Goal: Task Accomplishment & Management: Use online tool/utility

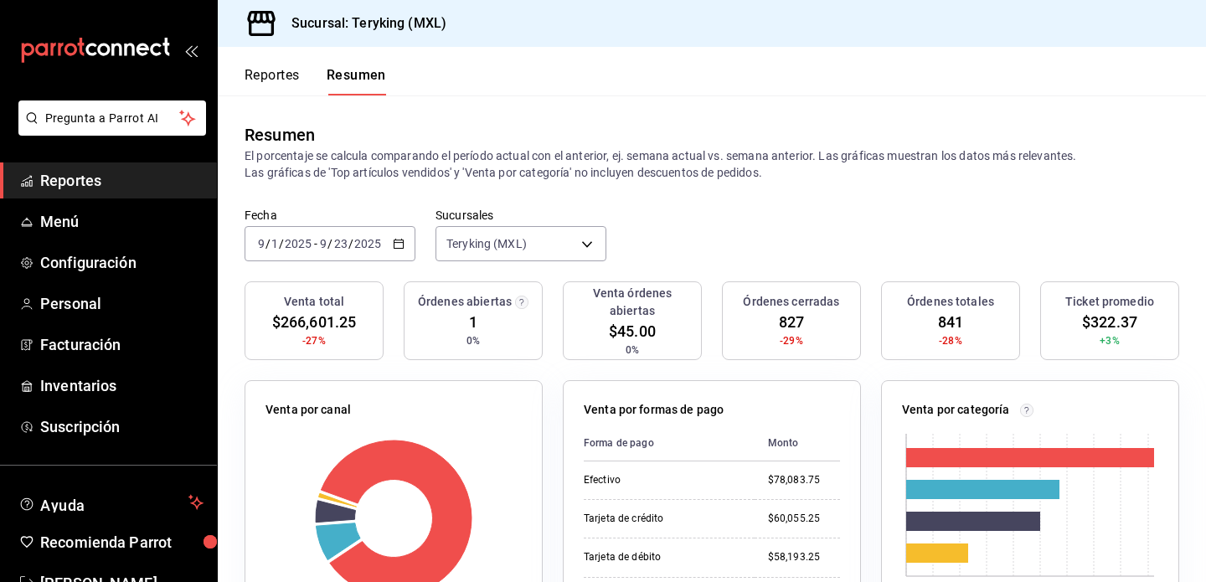
click at [289, 82] on button "Reportes" at bounding box center [271, 81] width 55 height 28
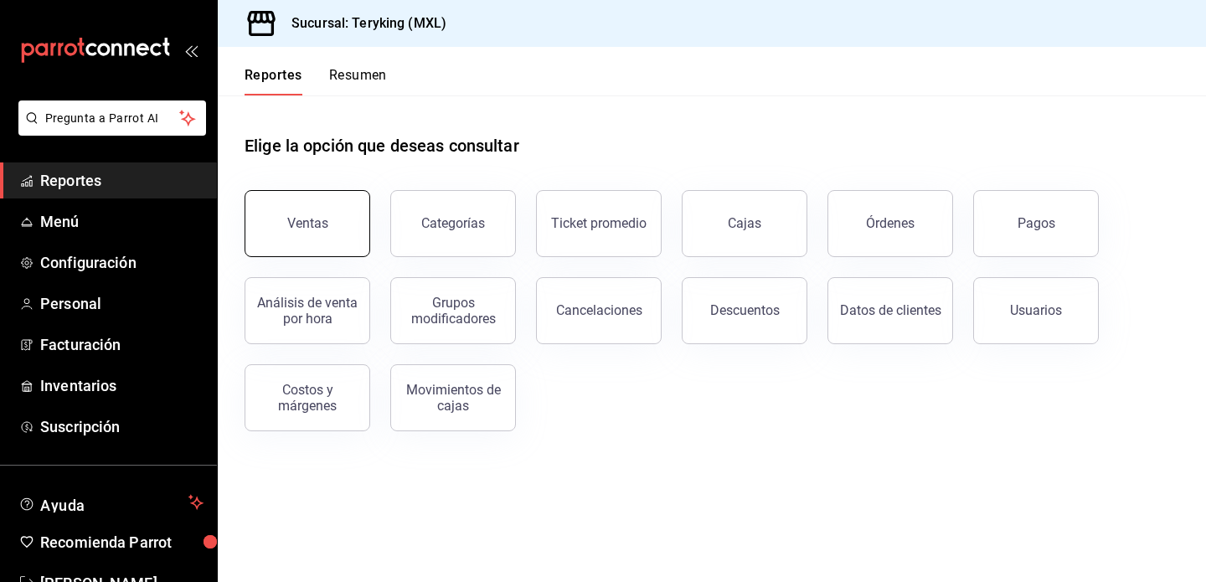
click at [326, 229] on div "Ventas" at bounding box center [307, 223] width 41 height 16
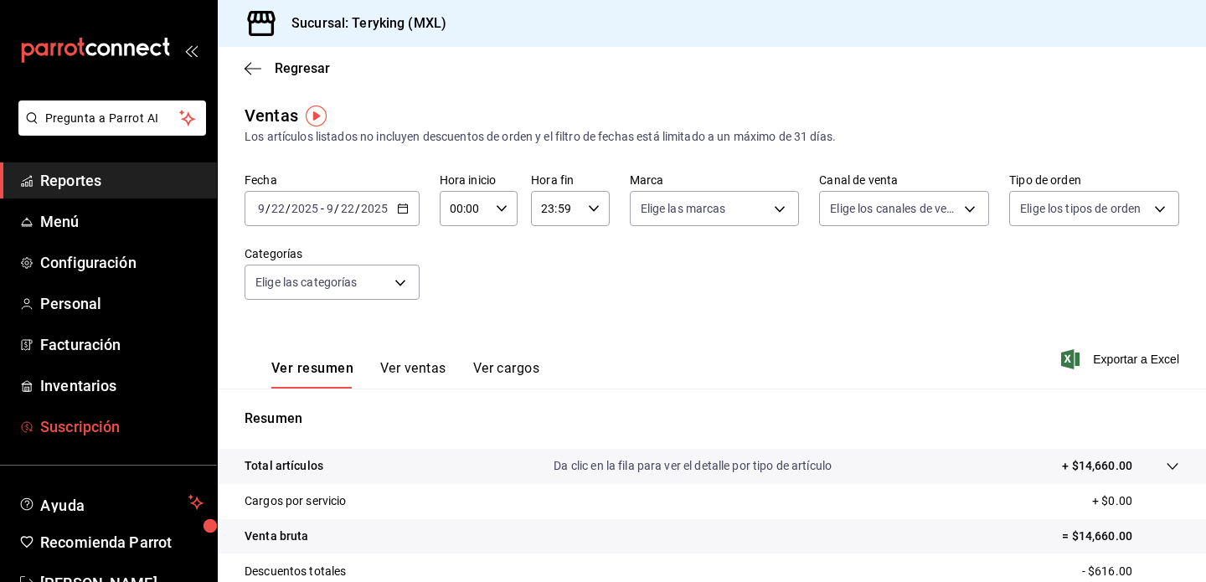
scroll to position [49, 0]
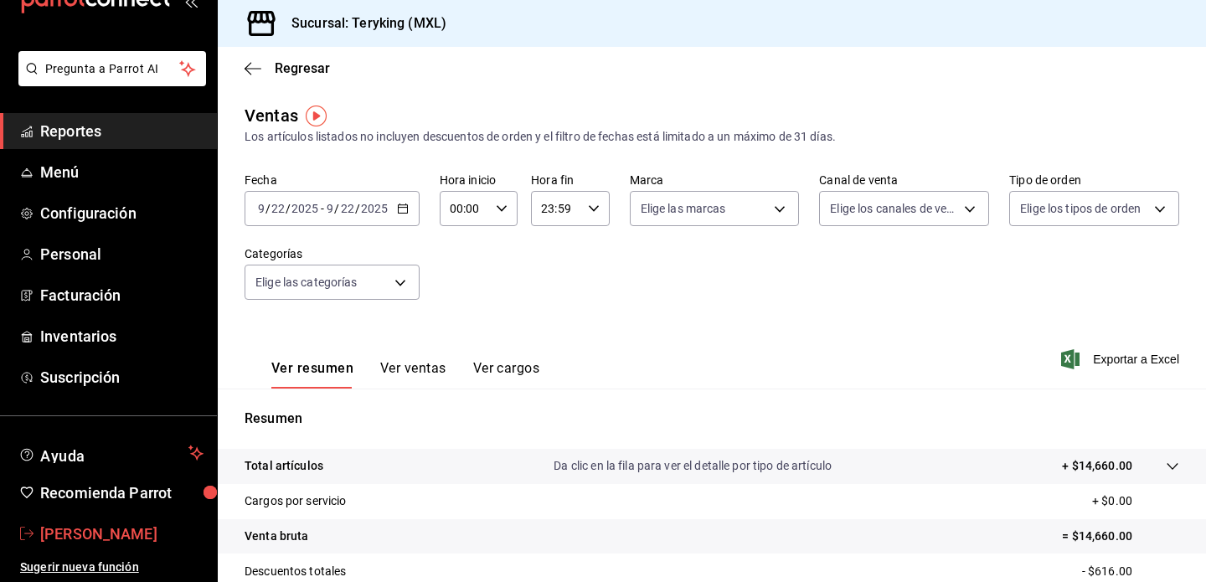
click at [104, 531] on span "[PERSON_NAME]" at bounding box center [121, 533] width 163 height 23
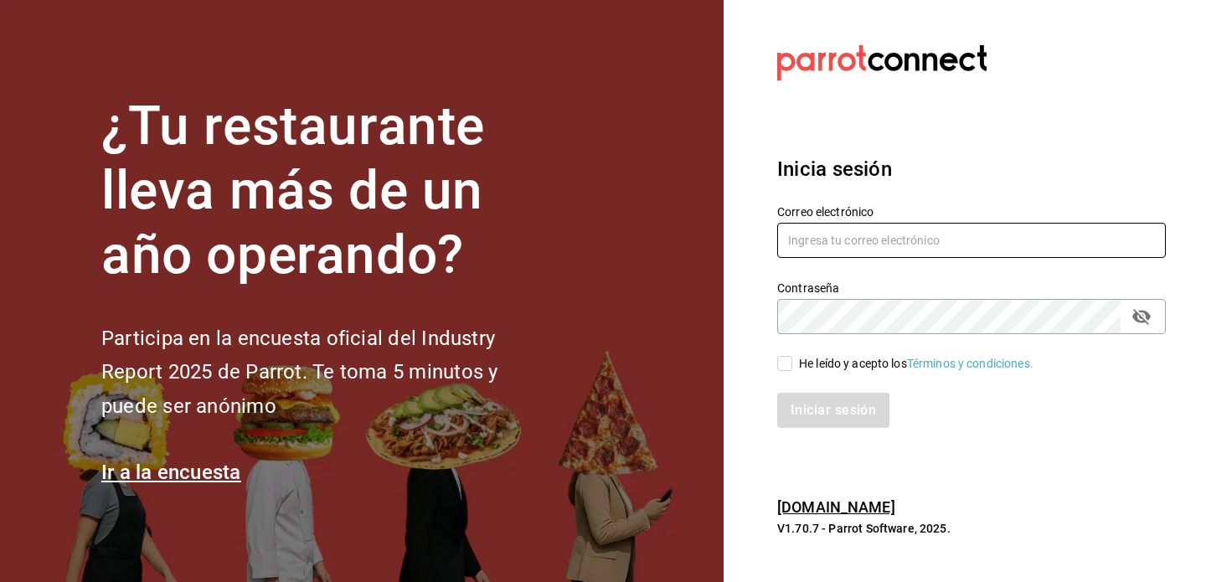
type input "edgarjsolorio@gmail.com"
click at [795, 373] on div "Iniciar sesión" at bounding box center [961, 400] width 409 height 55
click at [787, 368] on input "He leído y acepto los Términos y condiciones." at bounding box center [784, 363] width 15 height 15
checkbox input "true"
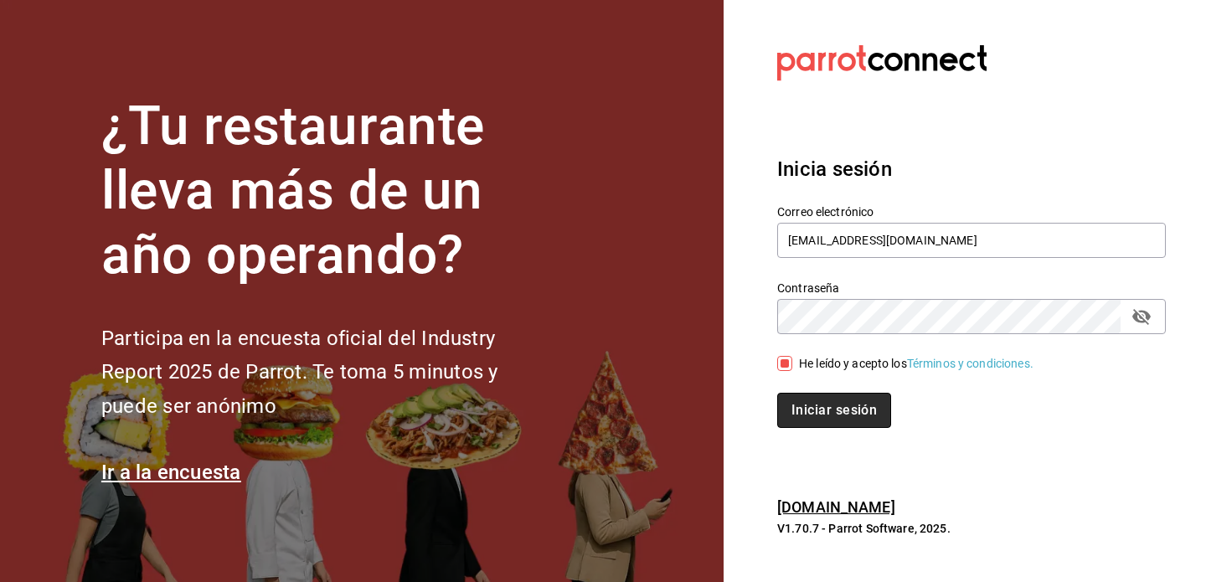
click at [801, 405] on button "Iniciar sesión" at bounding box center [834, 410] width 114 height 35
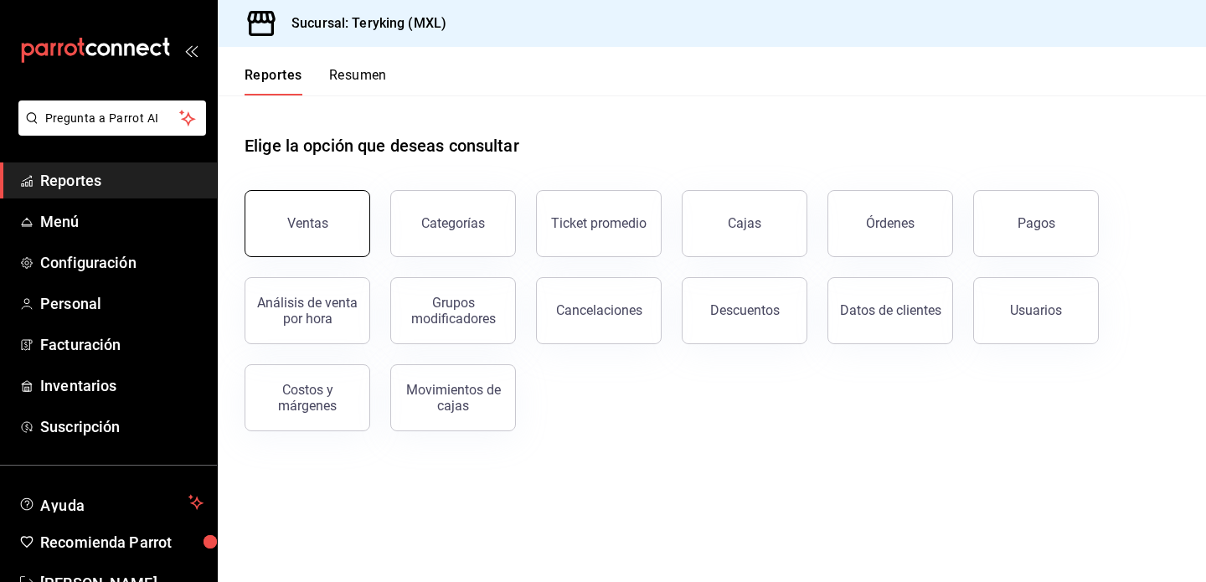
click at [347, 226] on button "Ventas" at bounding box center [307, 223] width 126 height 67
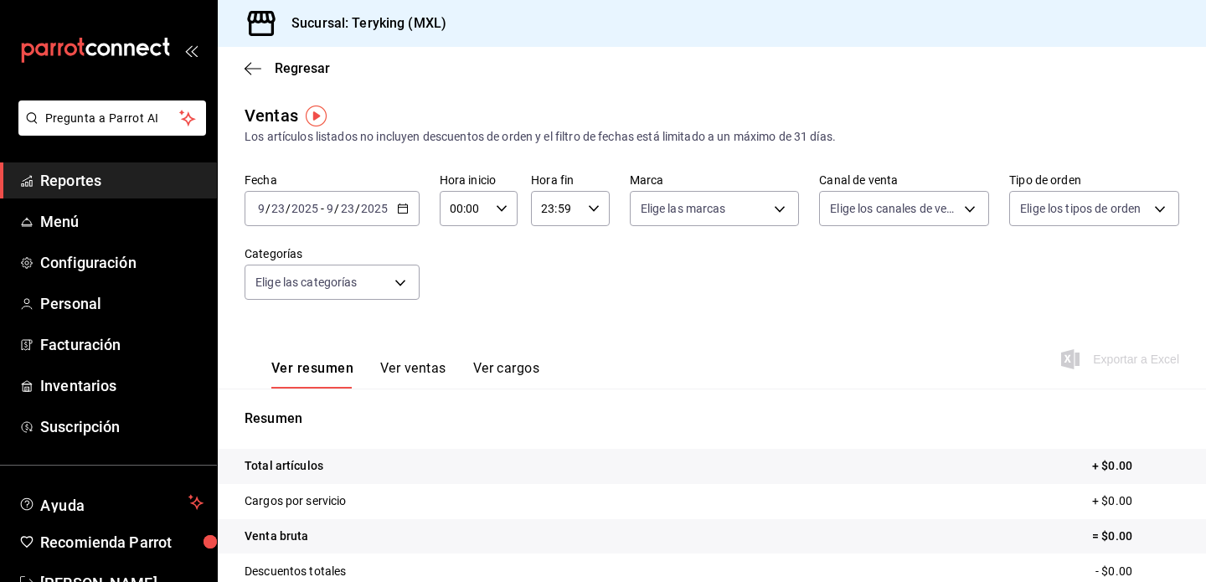
click at [388, 222] on div "[DATE] [DATE] - [DATE] [DATE]" at bounding box center [331, 208] width 175 height 35
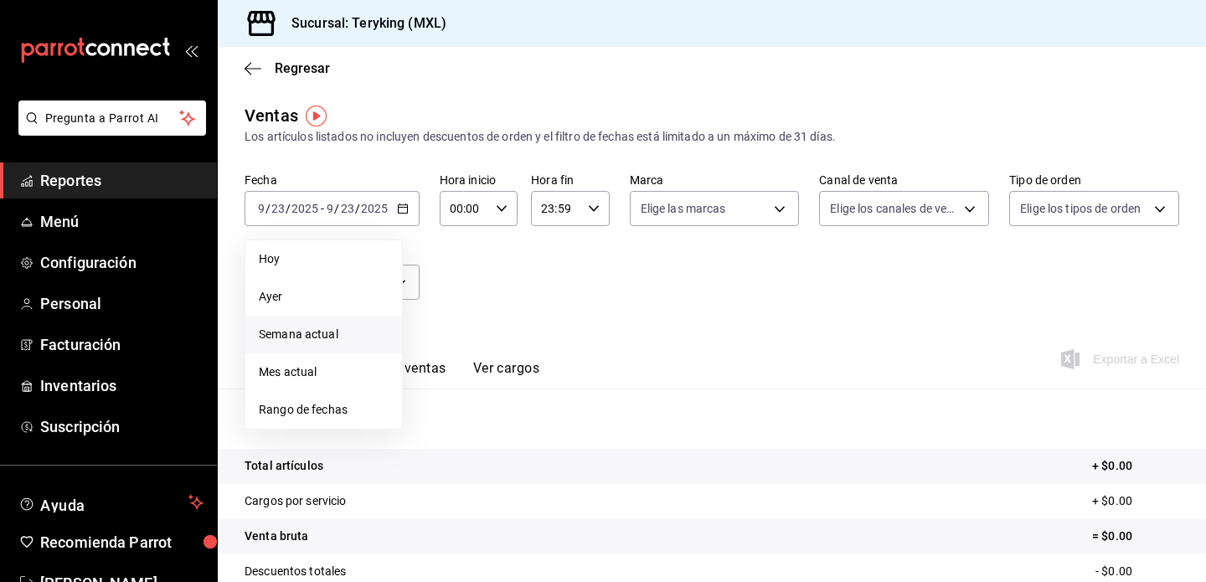
click at [358, 333] on span "Semana actual" at bounding box center [324, 335] width 130 height 18
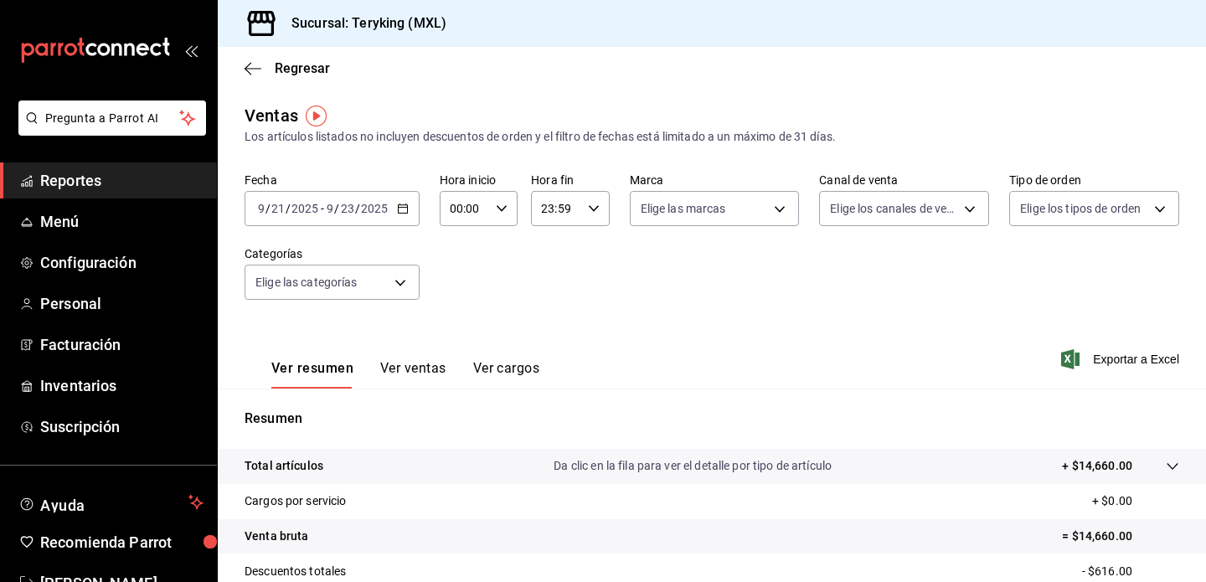
click at [373, 204] on input "2025" at bounding box center [374, 208] width 28 height 13
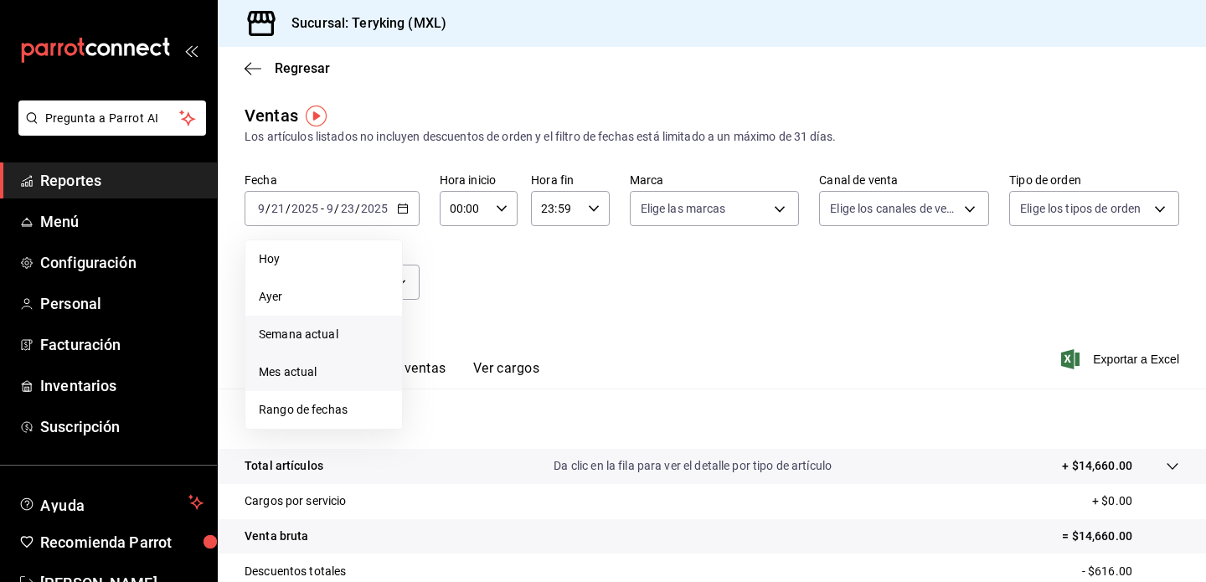
click at [355, 363] on span "Mes actual" at bounding box center [324, 372] width 130 height 18
